Goal: Entertainment & Leisure: Consume media (video, audio)

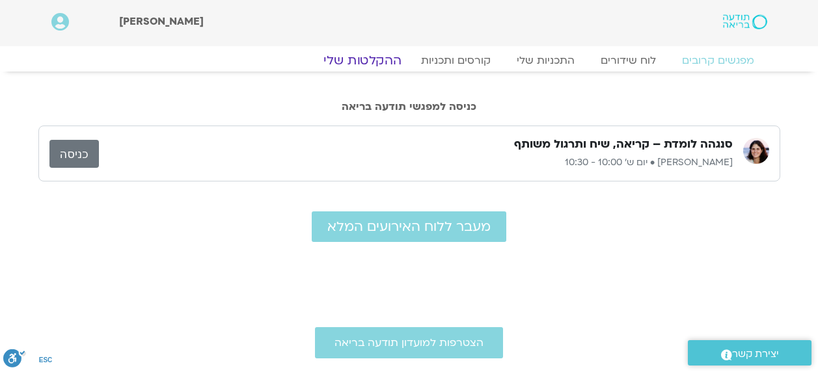
click at [356, 55] on link "ההקלטות שלי" at bounding box center [362, 61] width 109 height 16
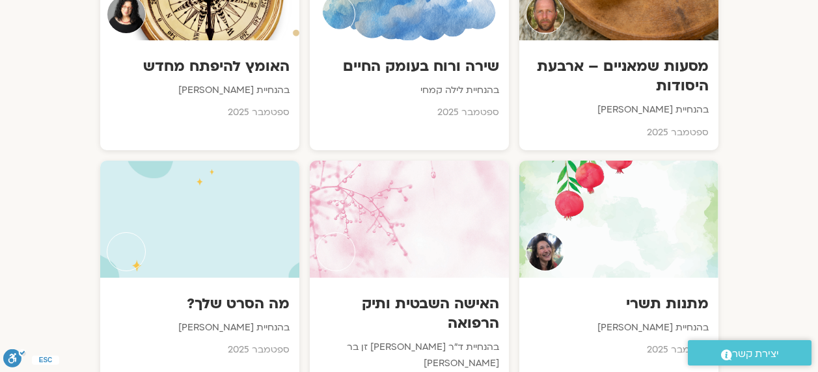
scroll to position [1106, 0]
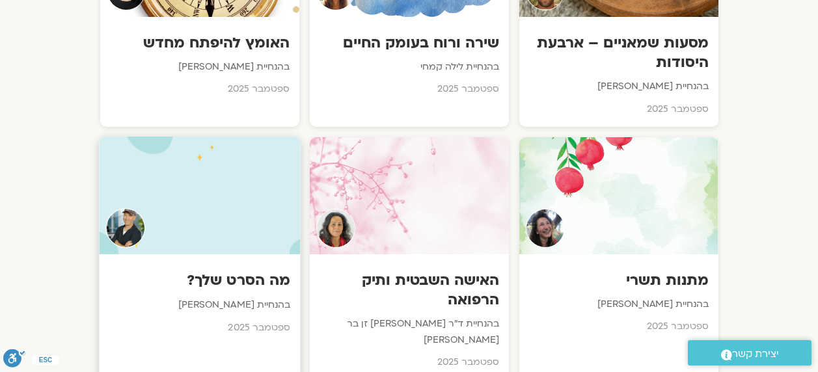
click at [172, 191] on div at bounding box center [199, 195] width 201 height 118
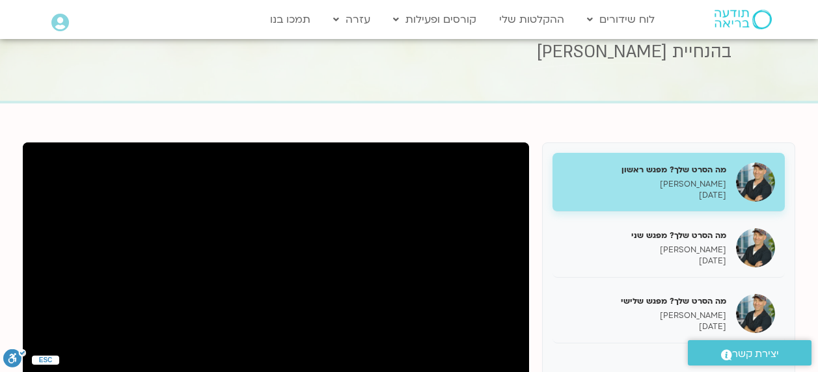
scroll to position [130, 0]
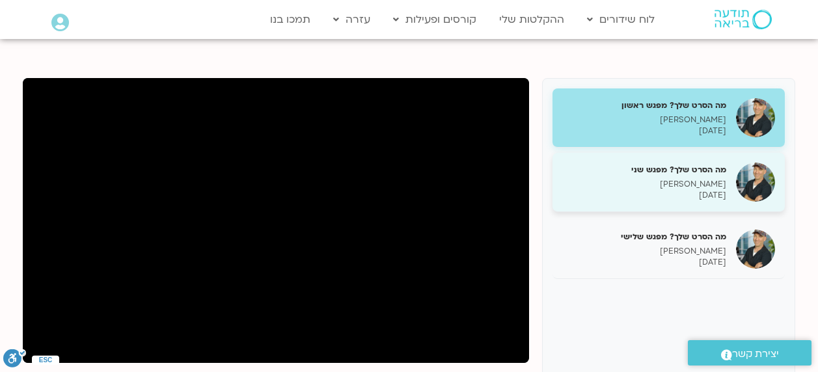
click at [606, 181] on p "ג'יוואן ארי בוסתן" at bounding box center [644, 184] width 164 height 11
